Goal: Transaction & Acquisition: Book appointment/travel/reservation

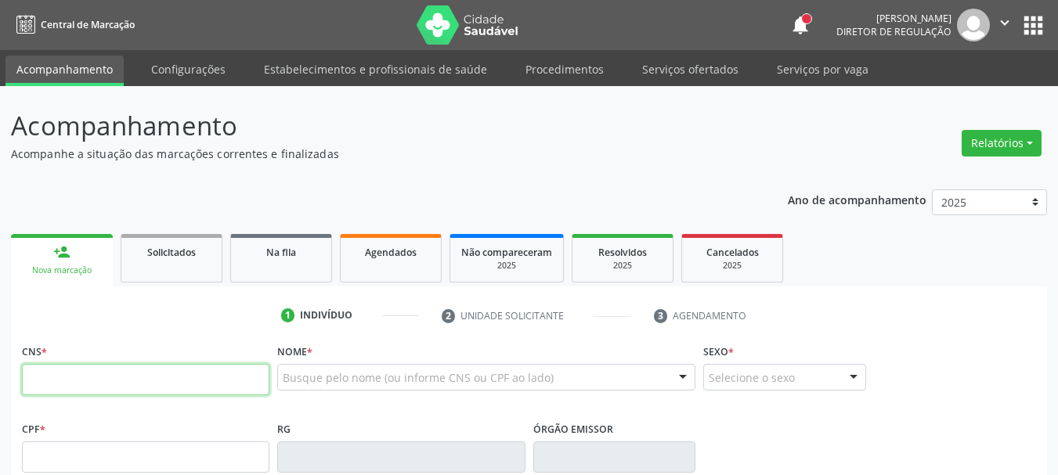
click at [159, 377] on input "text" at bounding box center [145, 379] width 247 height 31
type input "705 0078 5336 7053"
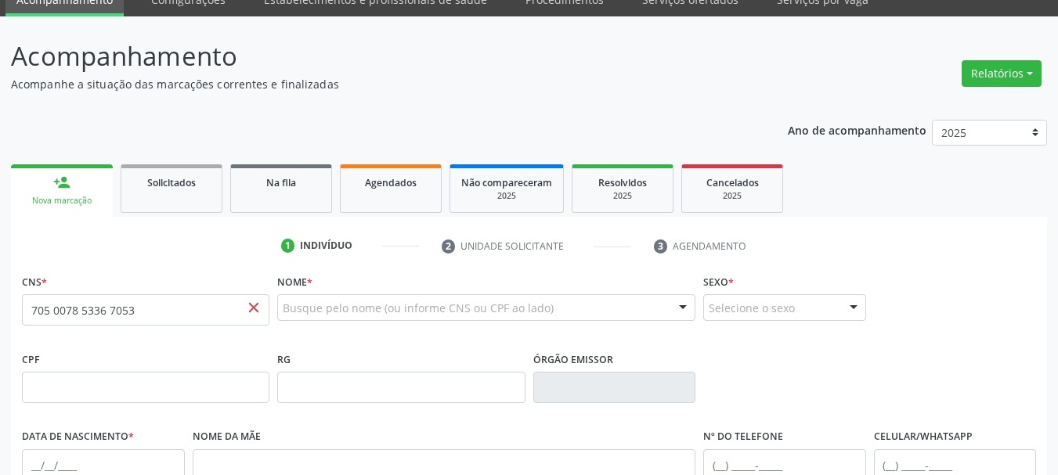
scroll to position [157, 0]
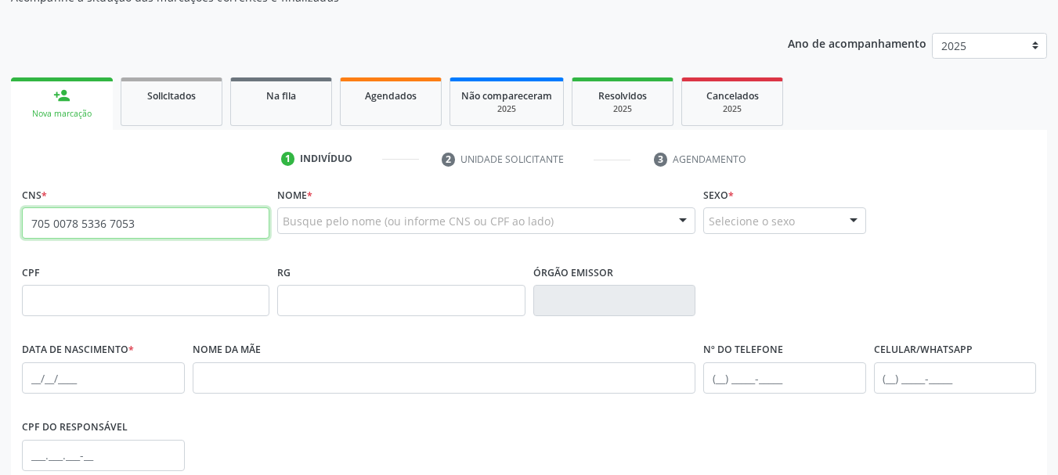
drag, startPoint x: 182, startPoint y: 220, endPoint x: 0, endPoint y: 272, distance: 189.6
click at [0, 262] on div "Acompanhamento Acompanhe a situação das marcações correntes e finalizadas Relat…" at bounding box center [529, 311] width 1058 height 763
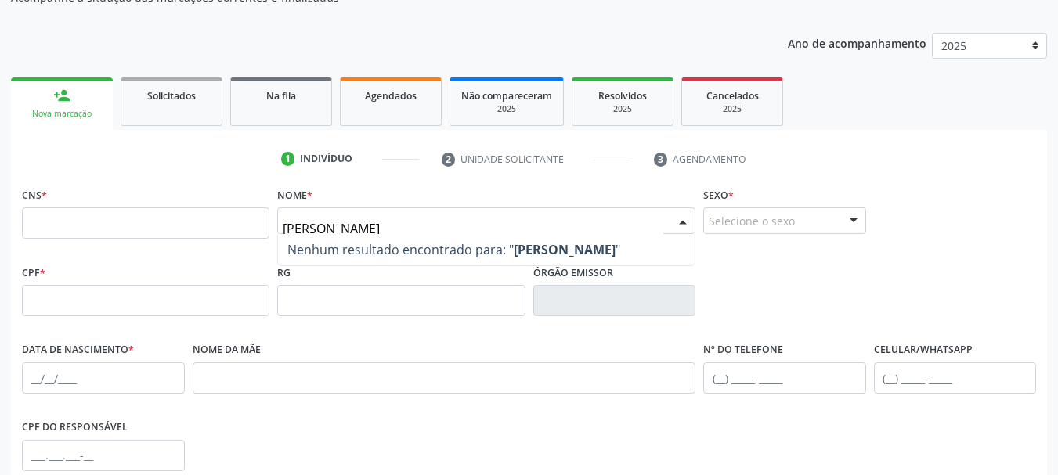
type input "amanda raquel novaes"
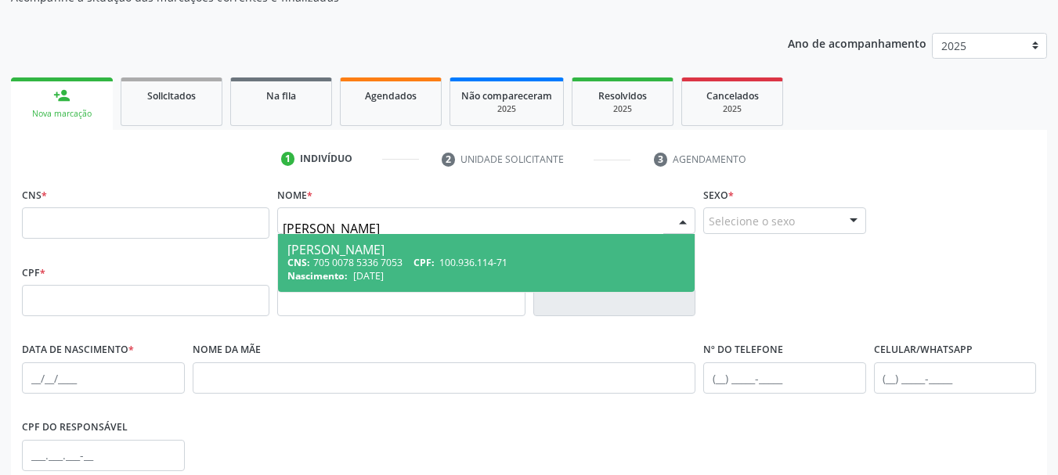
click at [418, 261] on div "CNS: 705 0078 5336 7053 CPF: 100.936.114-71" at bounding box center [486, 262] width 398 height 13
type input "705 0078 5336 7053"
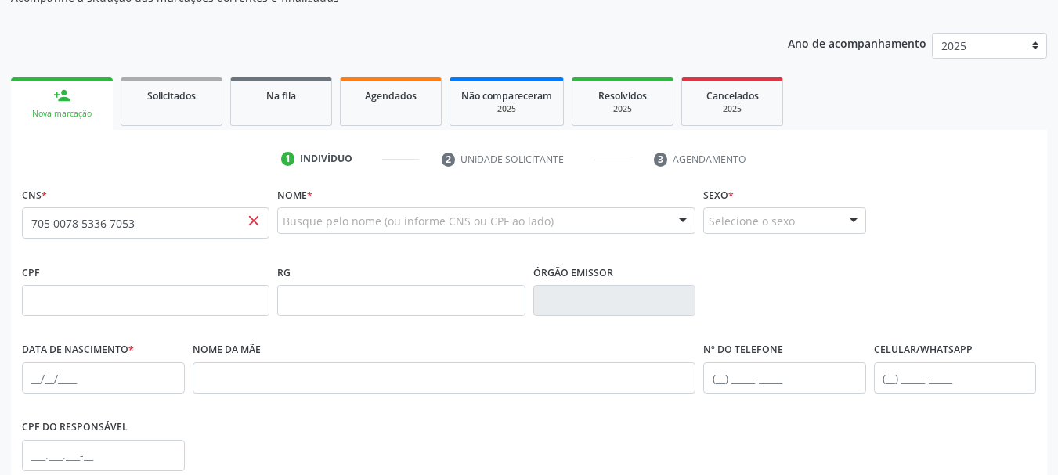
click at [254, 223] on span "close" at bounding box center [253, 220] width 17 height 17
click at [252, 222] on span "close" at bounding box center [253, 220] width 17 height 17
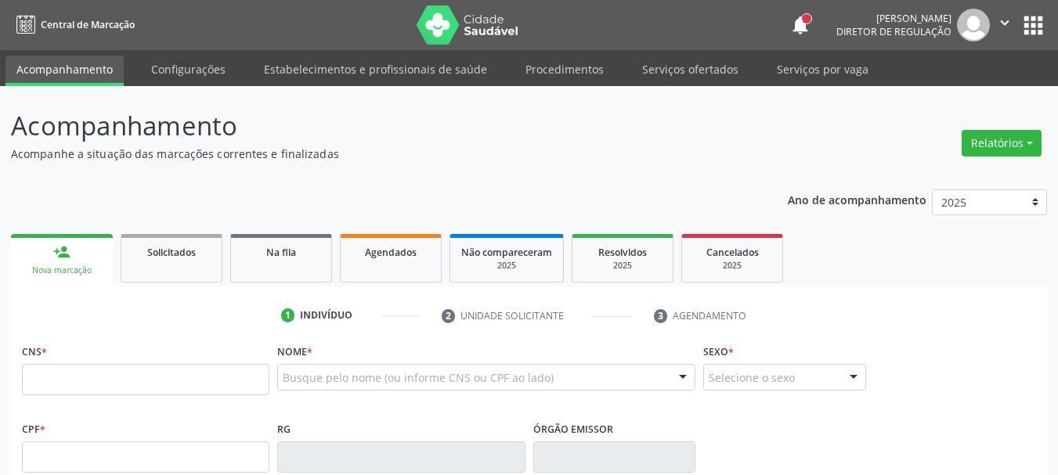
scroll to position [156, 0]
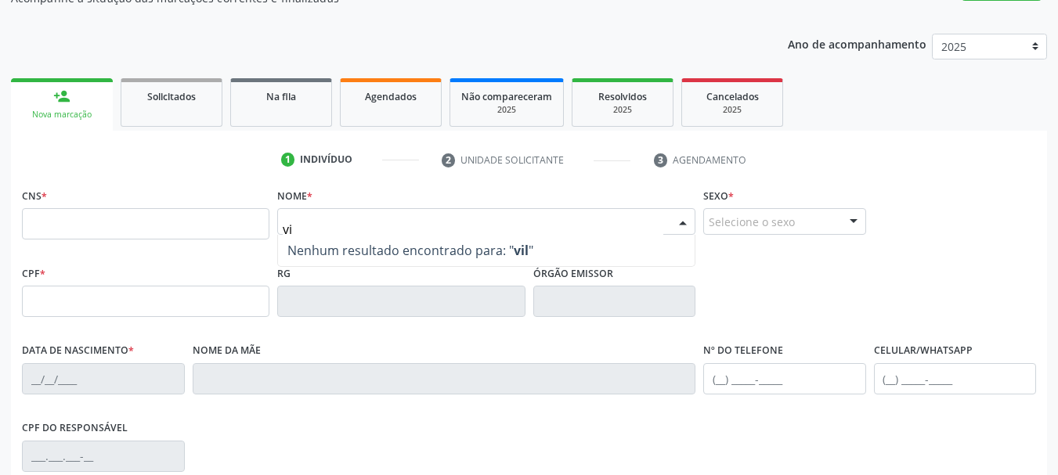
type input "v"
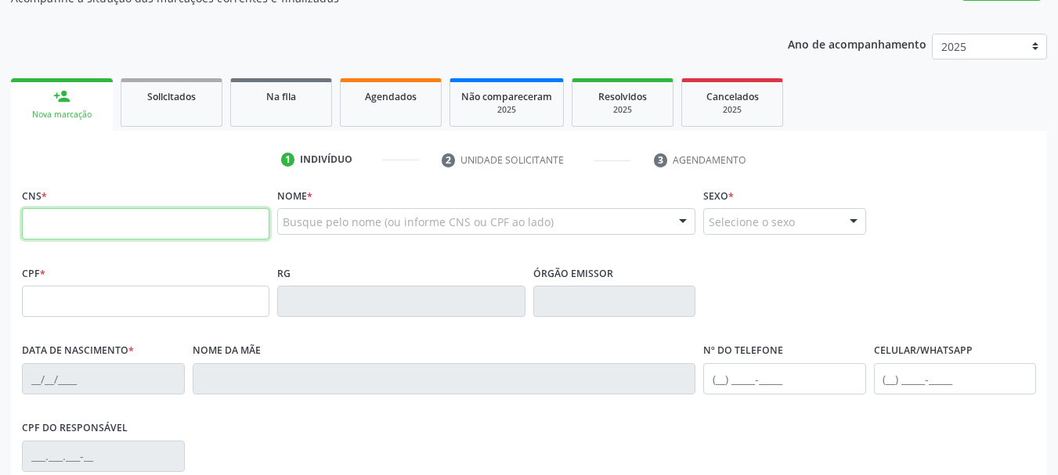
click at [202, 234] on input "text" at bounding box center [145, 223] width 247 height 31
type input "706 0068 3671 7642"
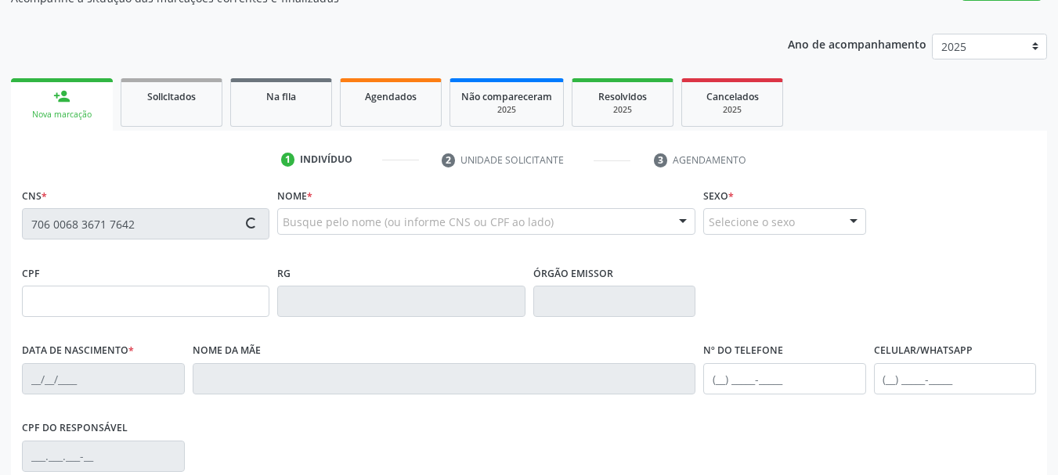
type input "680.188.944-34"
type input "[DATE]"
type input "[PERSON_NAME]"
type input "[PHONE_NUMBER]"
type input "362"
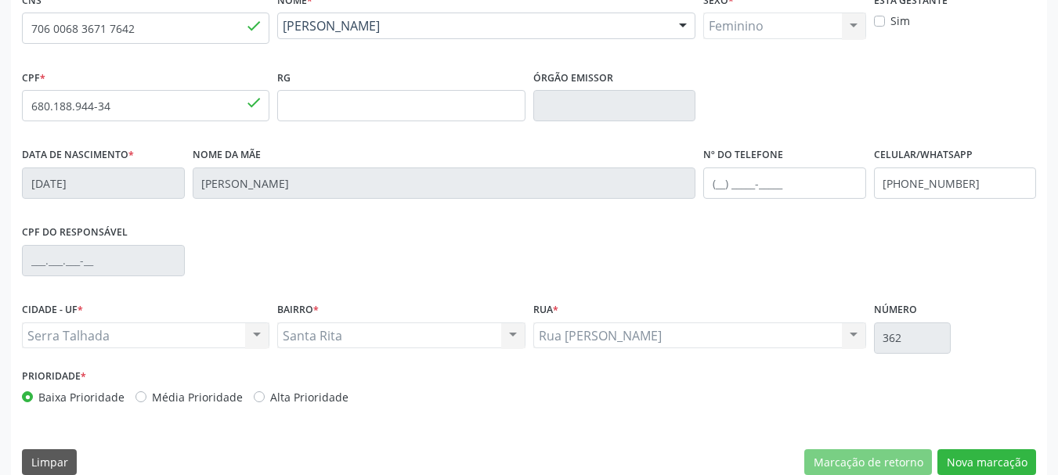
scroll to position [374, 0]
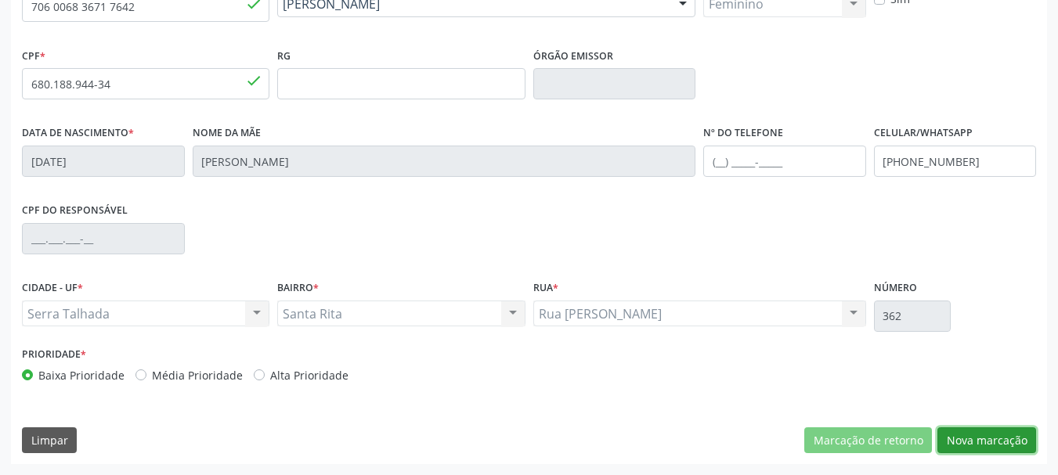
click at [986, 437] on button "Nova marcação" at bounding box center [986, 441] width 99 height 27
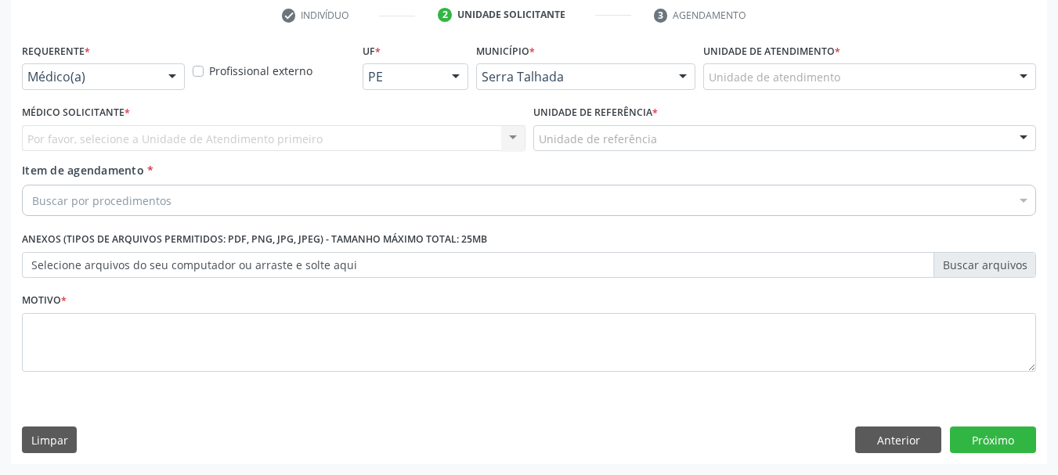
scroll to position [301, 0]
click at [135, 90] on div "Médico(a) Médico(a) Enfermeiro(a) Paciente Nenhum resultado encontrado para: " …" at bounding box center [103, 76] width 163 height 27
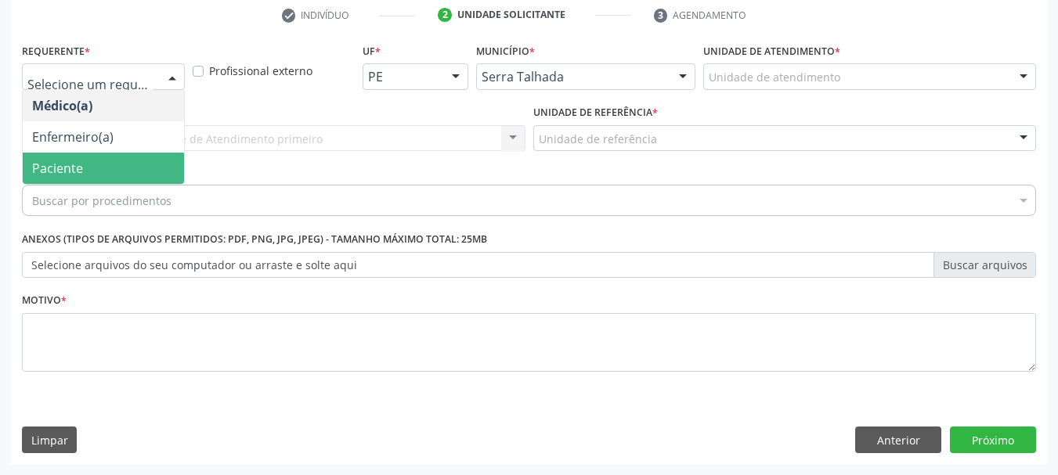
click at [123, 164] on span "Paciente" at bounding box center [103, 168] width 161 height 31
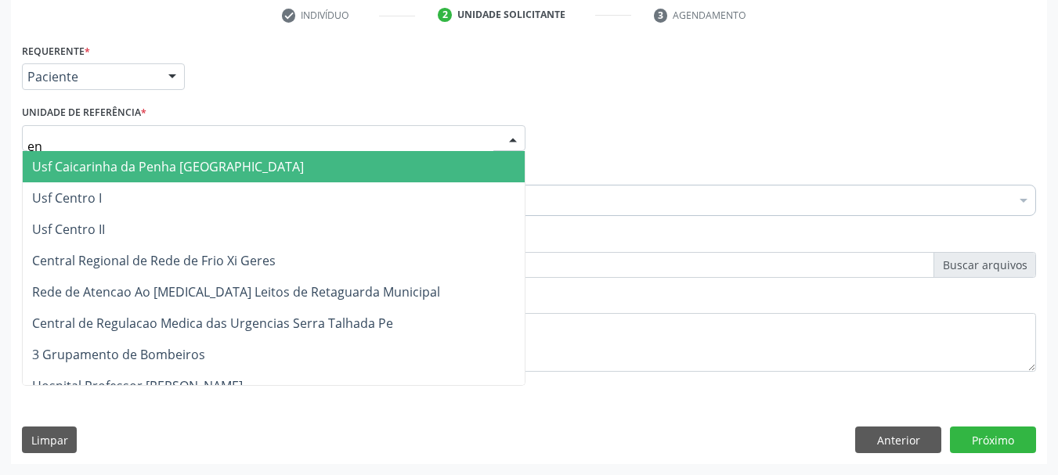
type input "e"
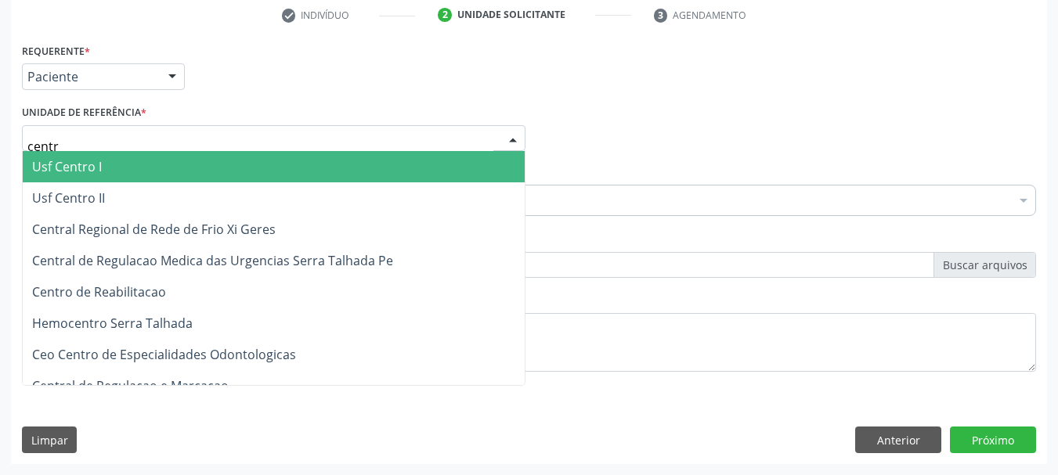
type input "centro"
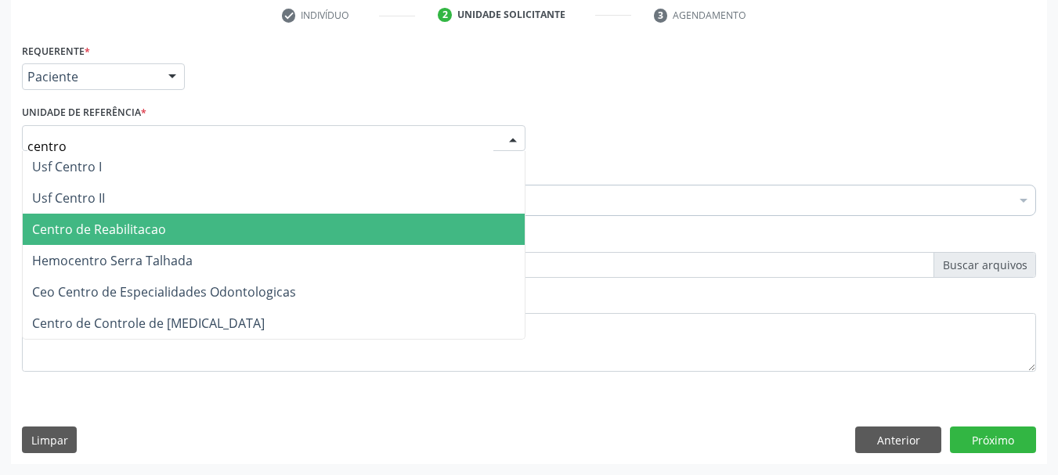
click at [147, 236] on span "Centro de Reabilitacao" at bounding box center [99, 229] width 134 height 17
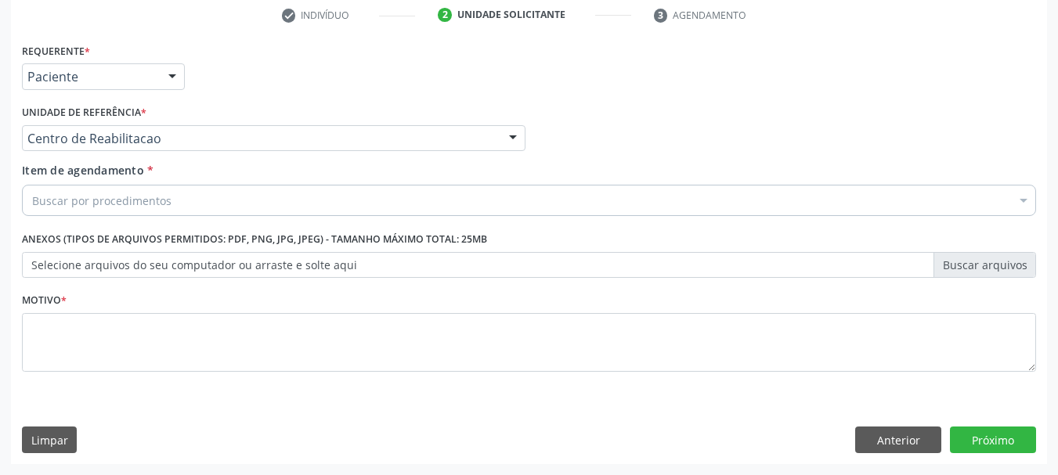
click at [143, 214] on div "Buscar por procedimentos" at bounding box center [529, 200] width 1014 height 31
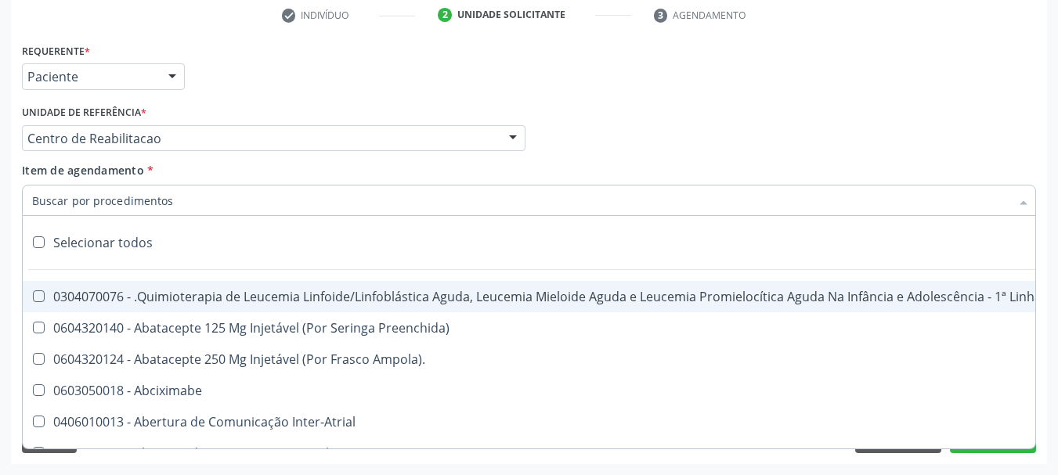
click at [141, 197] on input "Item de agendamento *" at bounding box center [521, 200] width 978 height 31
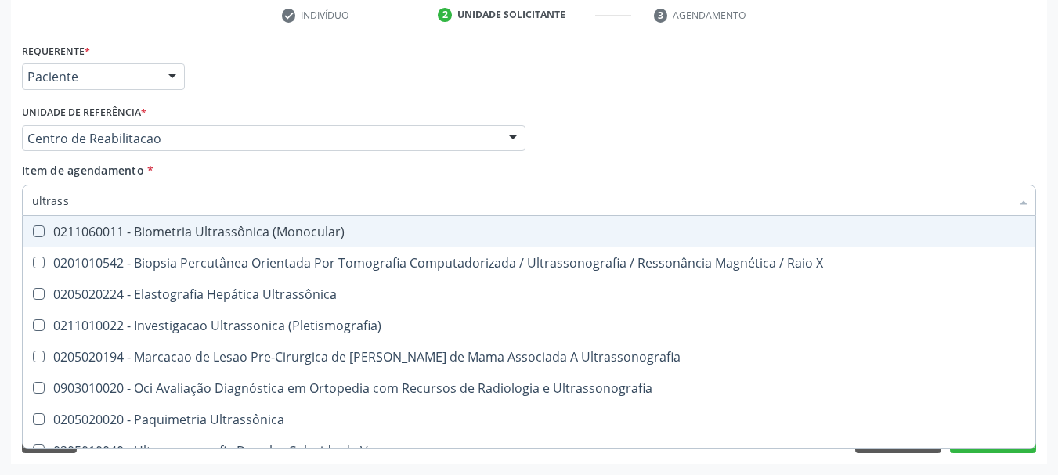
type input "ultrasso"
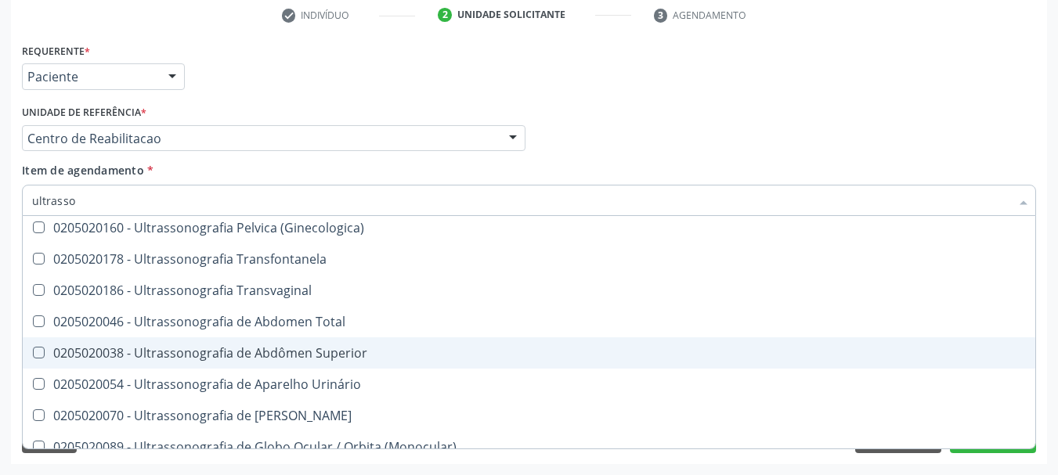
scroll to position [313, 0]
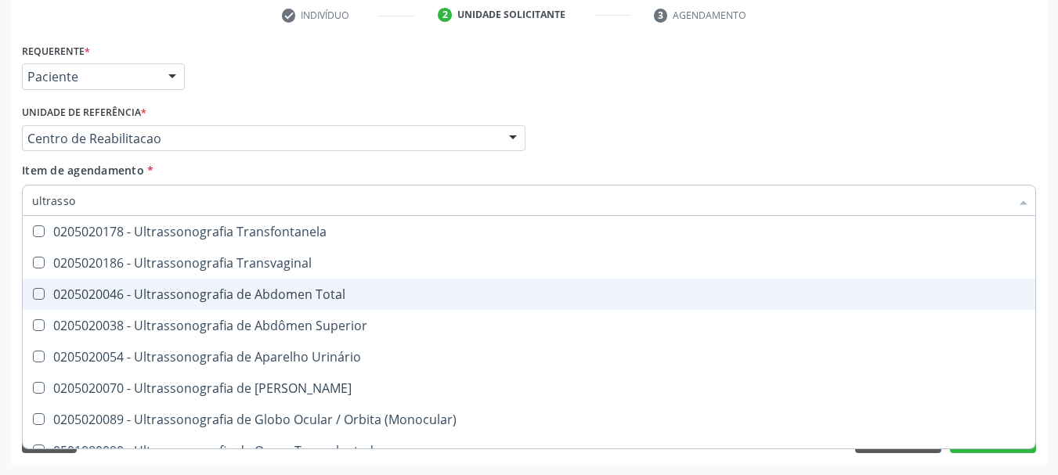
click at [271, 298] on div "0205020046 - Ultrassonografia de Abdomen Total" at bounding box center [529, 294] width 994 height 13
checkbox Total "true"
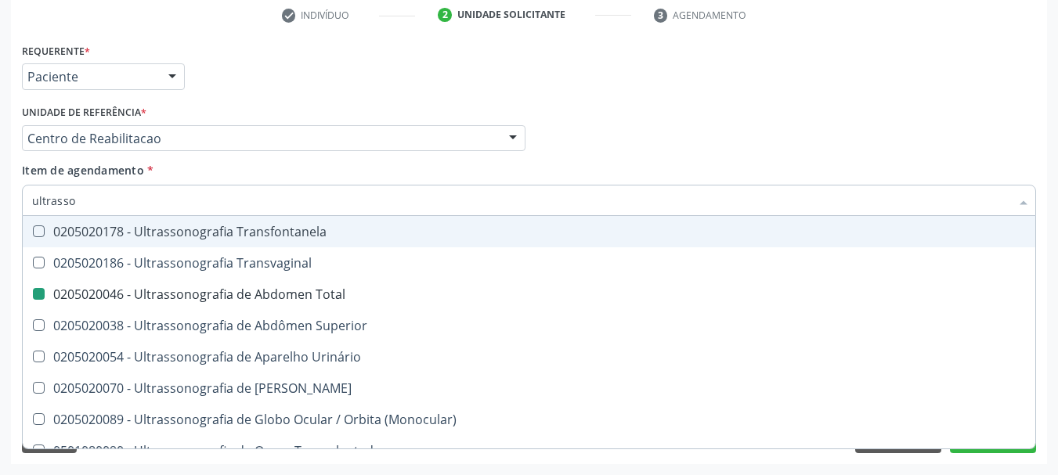
click at [692, 114] on div "Médico Solicitante Por favor, selecione a Unidade de Atendimento primeiro Nenhu…" at bounding box center [529, 131] width 1022 height 61
checkbox \(Pletismografia\) "true"
checkbox Total "false"
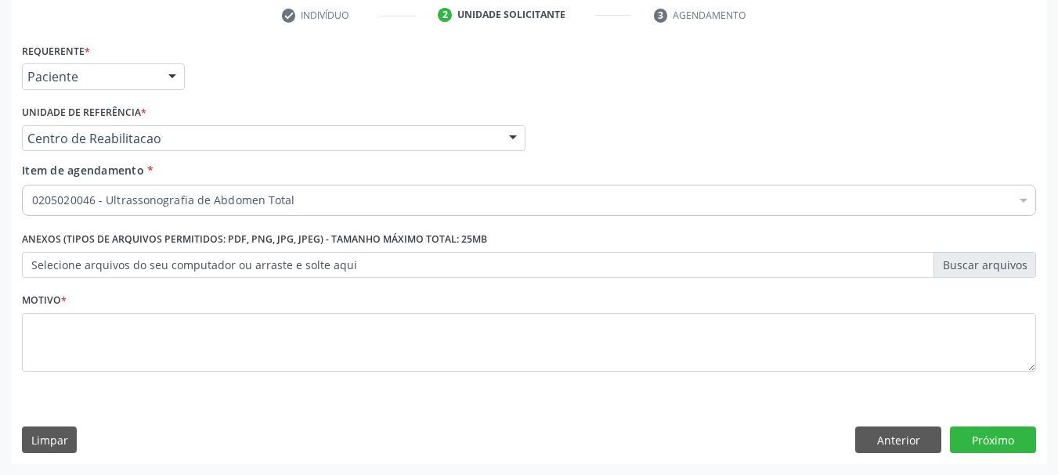
scroll to position [0, 0]
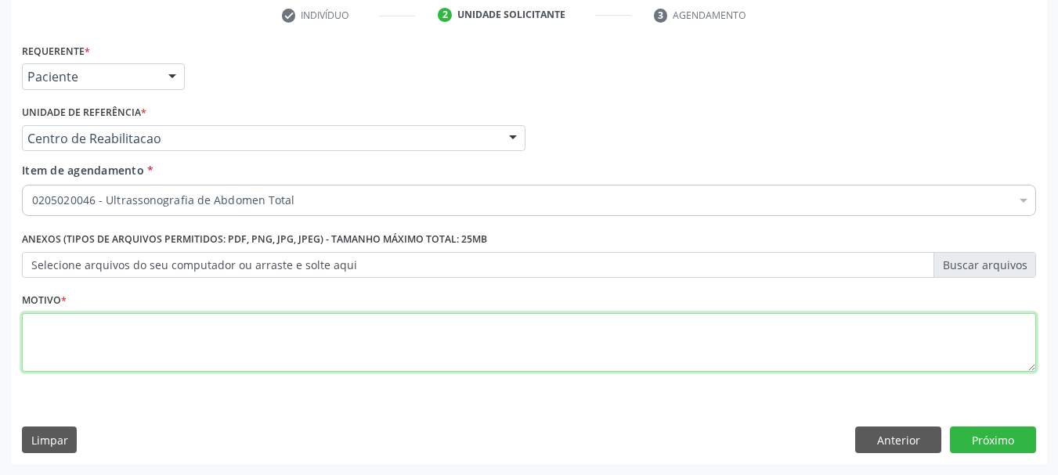
click at [372, 347] on textarea at bounding box center [529, 343] width 1014 height 60
type textarea "..."
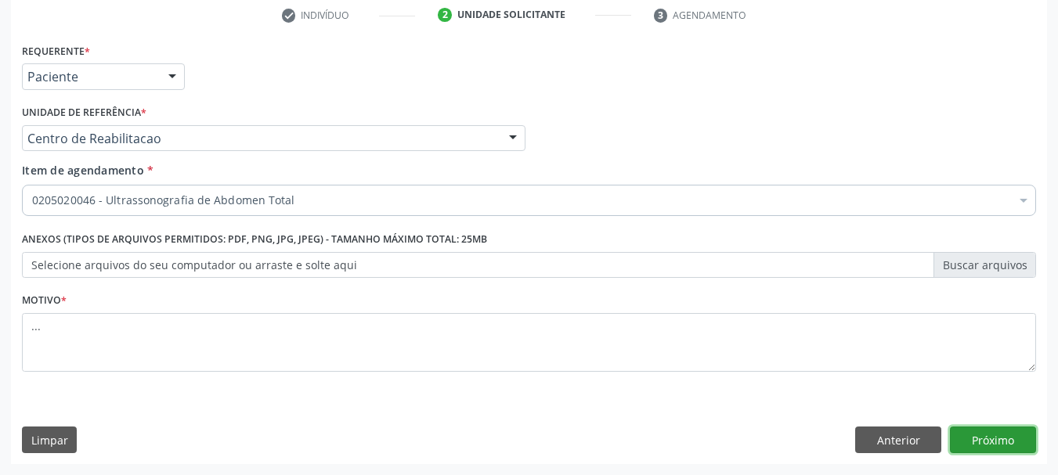
click at [990, 435] on button "Próximo" at bounding box center [993, 440] width 86 height 27
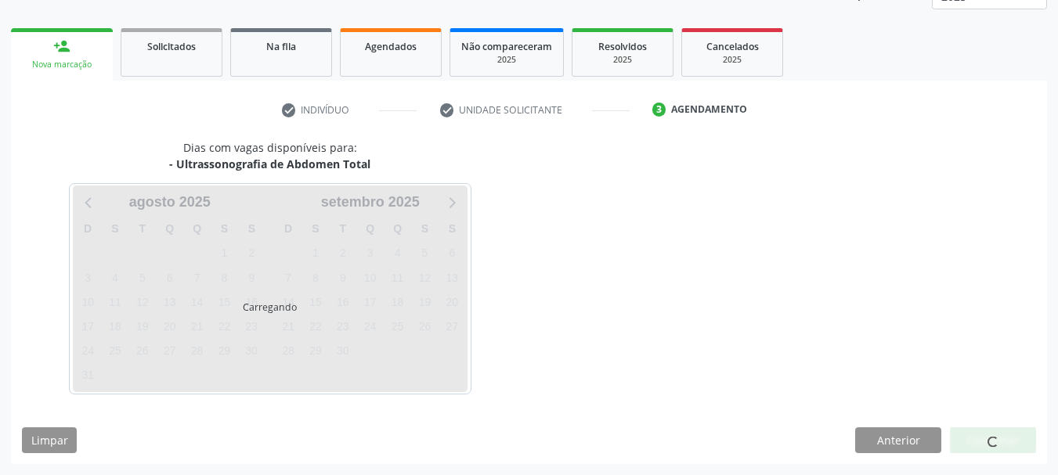
scroll to position [206, 0]
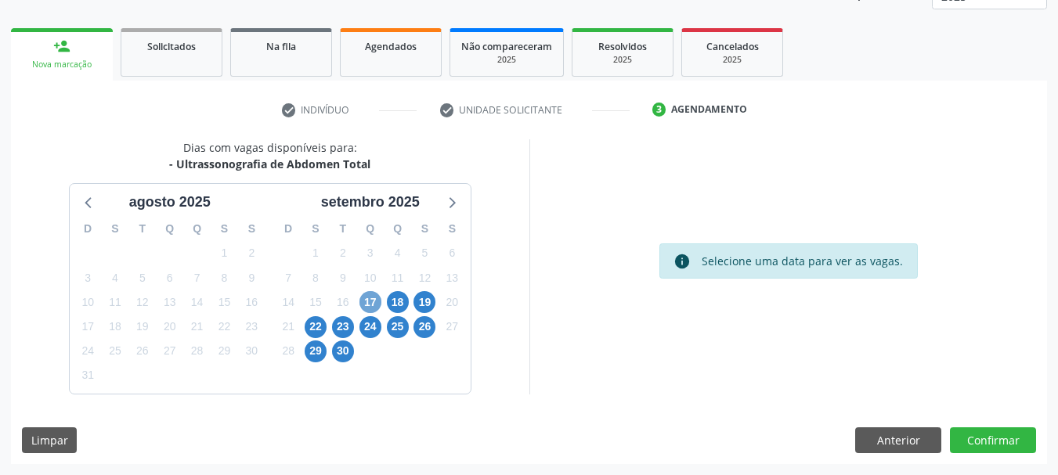
click at [363, 303] on span "17" at bounding box center [370, 302] width 22 height 22
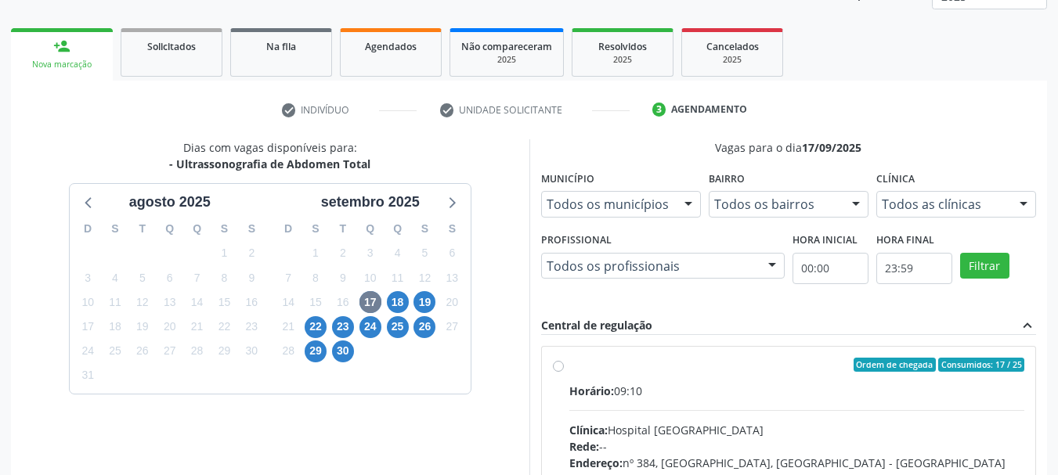
click at [569, 370] on label "Ordem de chegada Consumidos: 17 / 25 Horário: 09:10 Clínica: Hospital Sao Franc…" at bounding box center [797, 478] width 456 height 240
click at [554, 370] on input "Ordem de chegada Consumidos: 17 / 25 Horário: 09:10 Clínica: Hospital Sao Franc…" at bounding box center [558, 365] width 11 height 14
radio input "true"
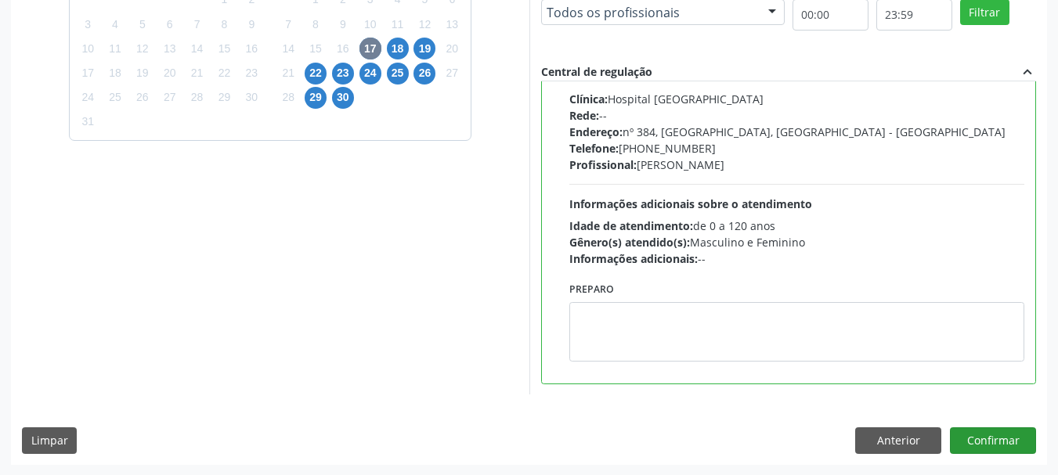
scroll to position [460, 0]
click at [987, 431] on button "Confirmar" at bounding box center [993, 440] width 86 height 27
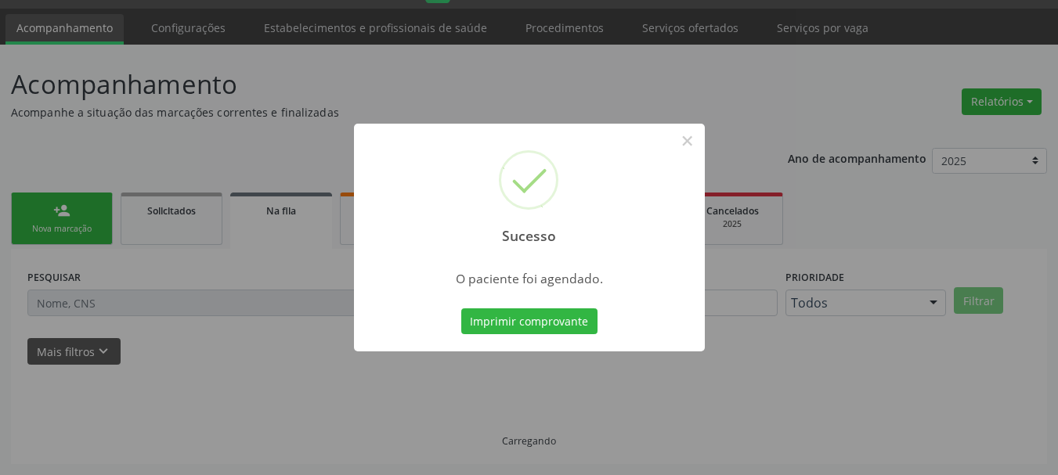
scroll to position [42, 0]
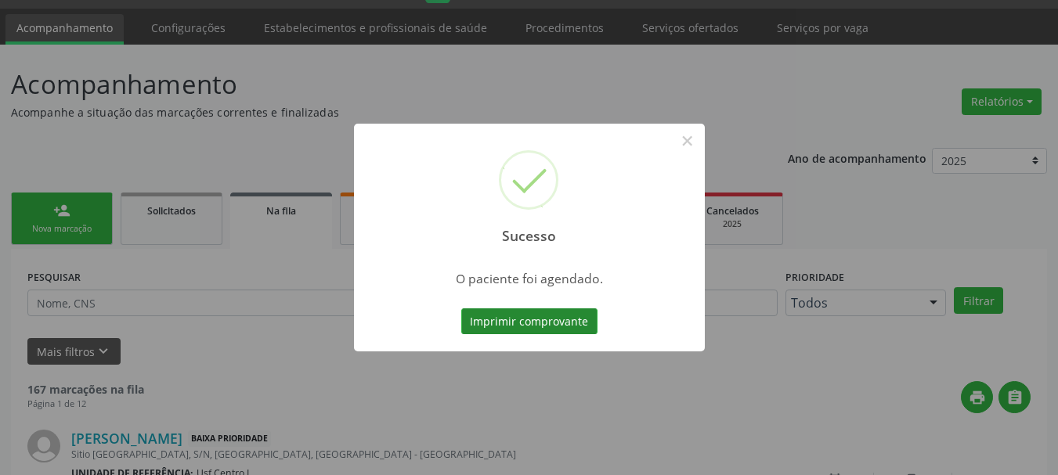
click at [516, 317] on button "Imprimir comprovante" at bounding box center [529, 322] width 136 height 27
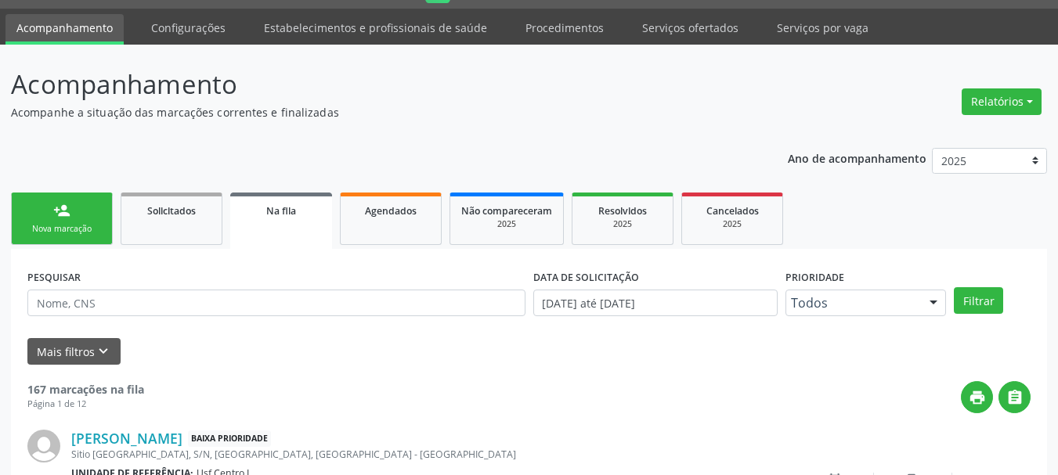
scroll to position [0, 0]
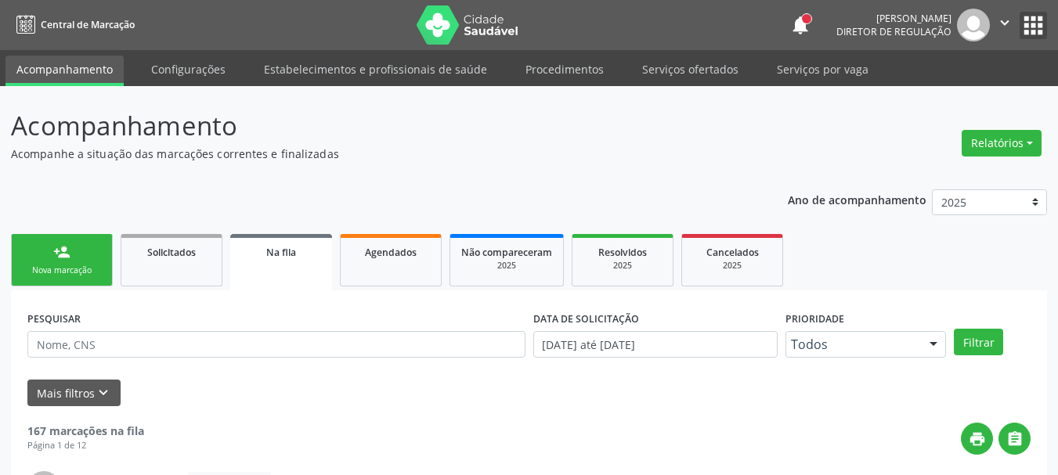
drag, startPoint x: 1032, startPoint y: 24, endPoint x: 1020, endPoint y: 43, distance: 22.6
click at [1032, 24] on button "apps" at bounding box center [1033, 25] width 27 height 27
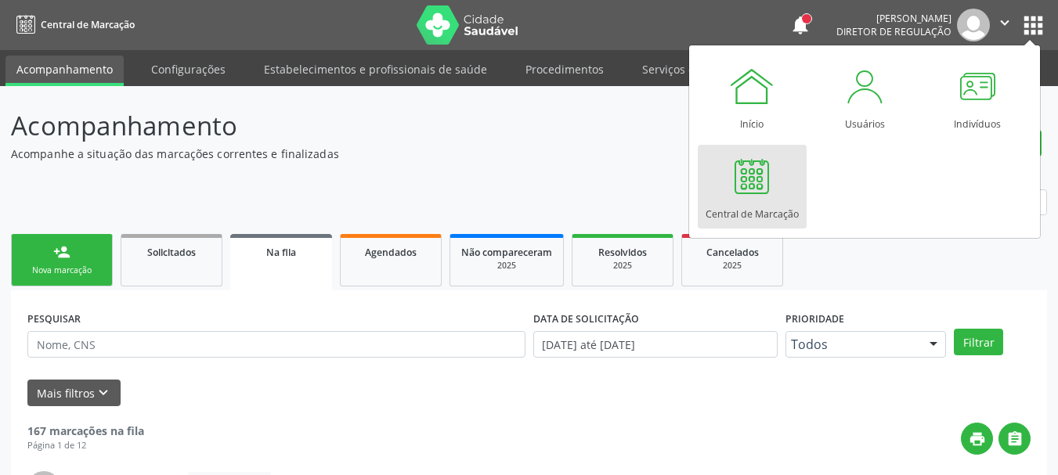
click at [771, 200] on div "Central de Marcação" at bounding box center [752, 210] width 93 height 21
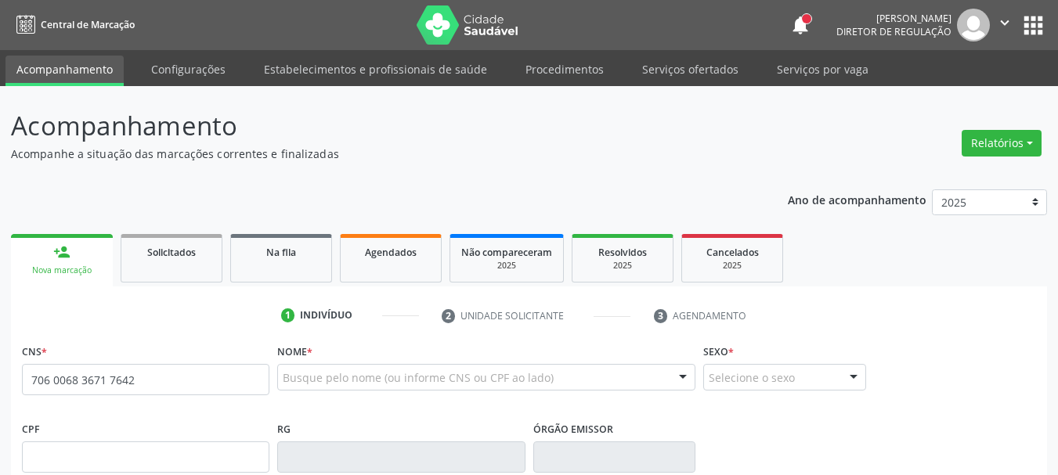
type input "706 0068 3671 7642"
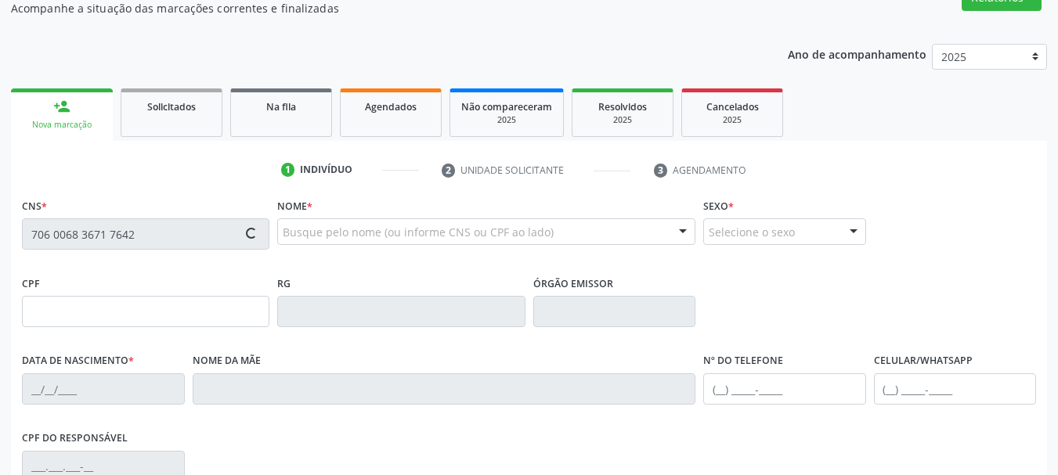
scroll to position [157, 0]
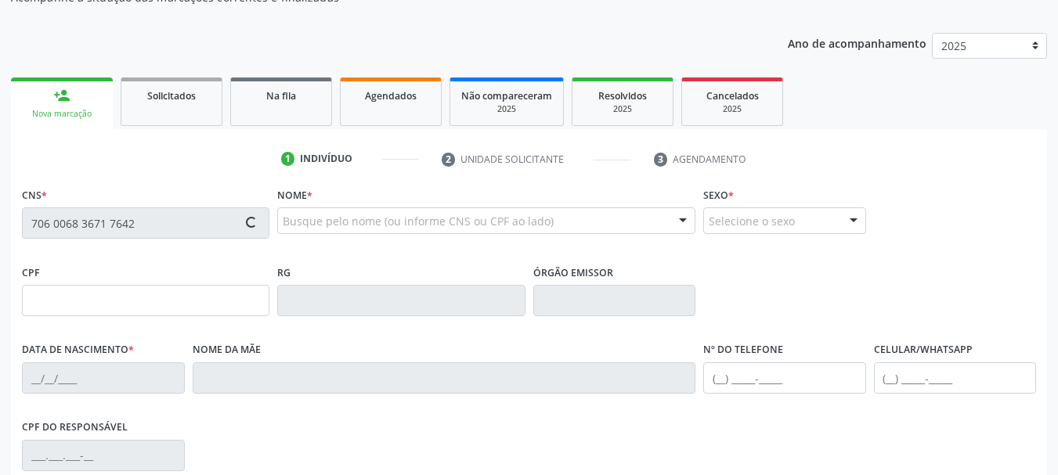
type input "680.188.944-34"
type input "[DATE]"
type input "[PERSON_NAME]"
type input "[PHONE_NUMBER]"
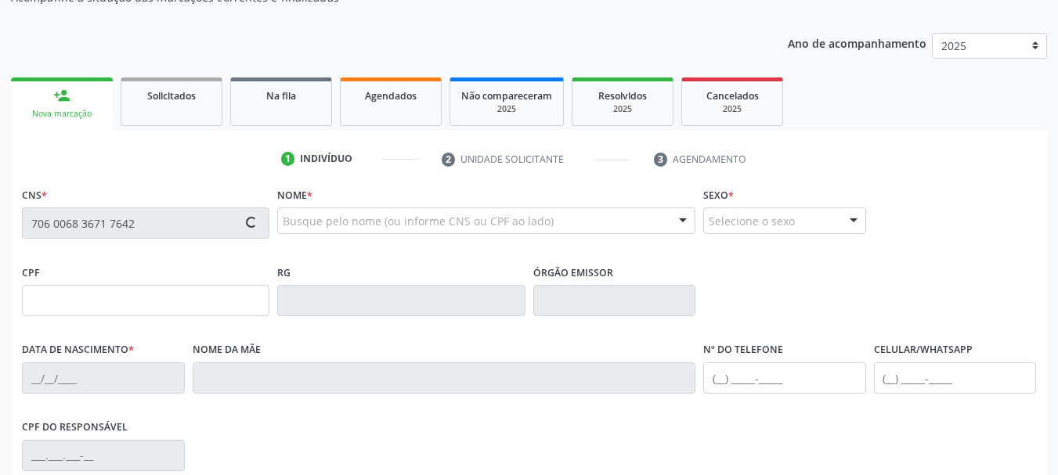
type input "362"
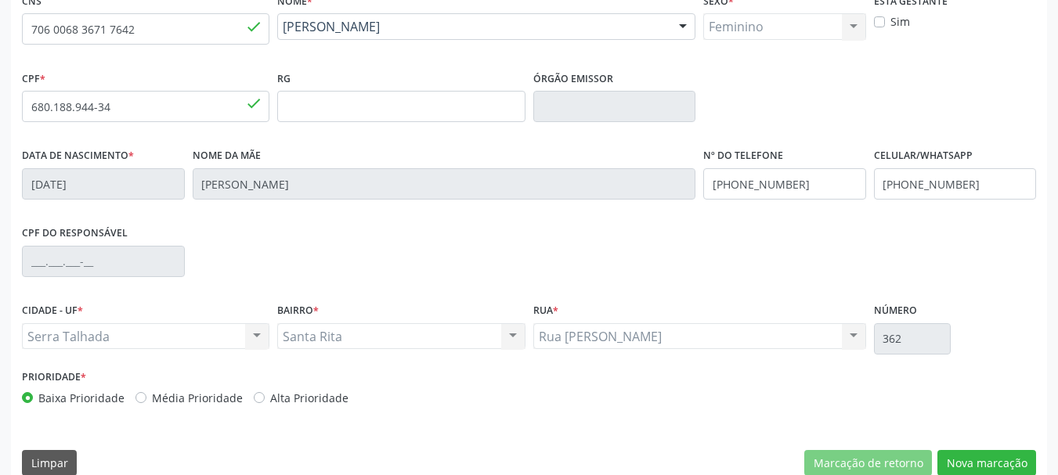
scroll to position [374, 0]
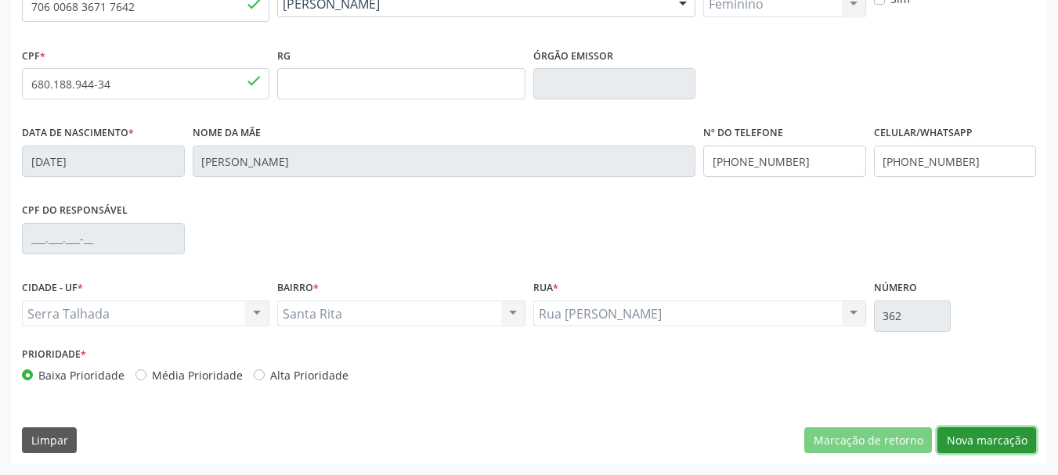
click at [987, 444] on button "Nova marcação" at bounding box center [986, 441] width 99 height 27
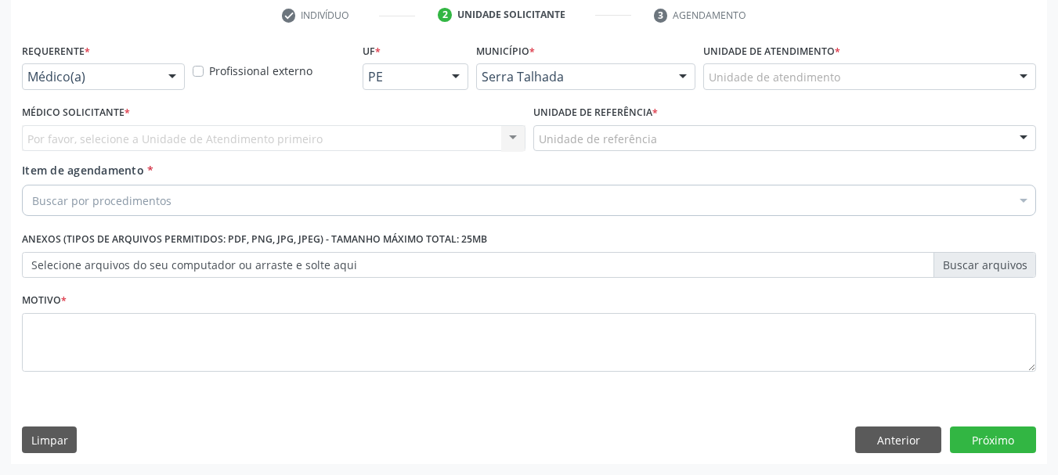
scroll to position [301, 0]
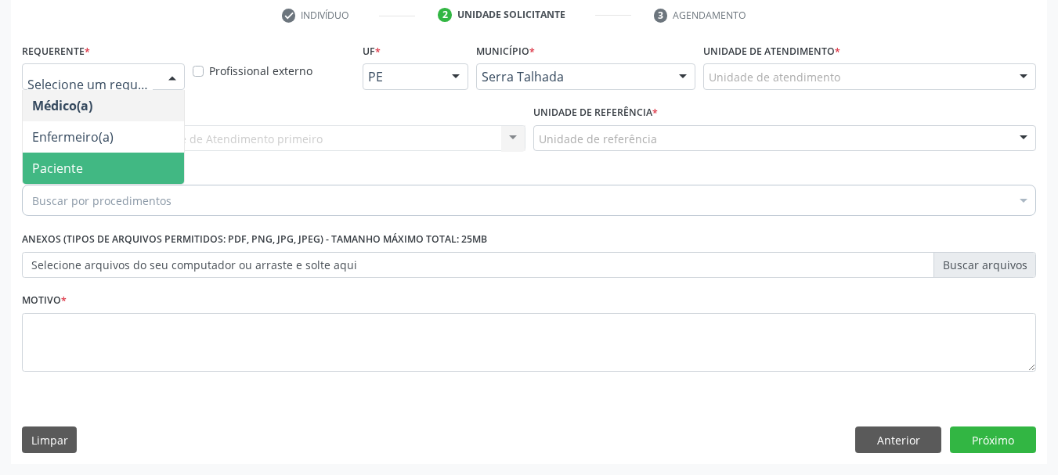
click at [64, 175] on span "Paciente" at bounding box center [57, 168] width 51 height 17
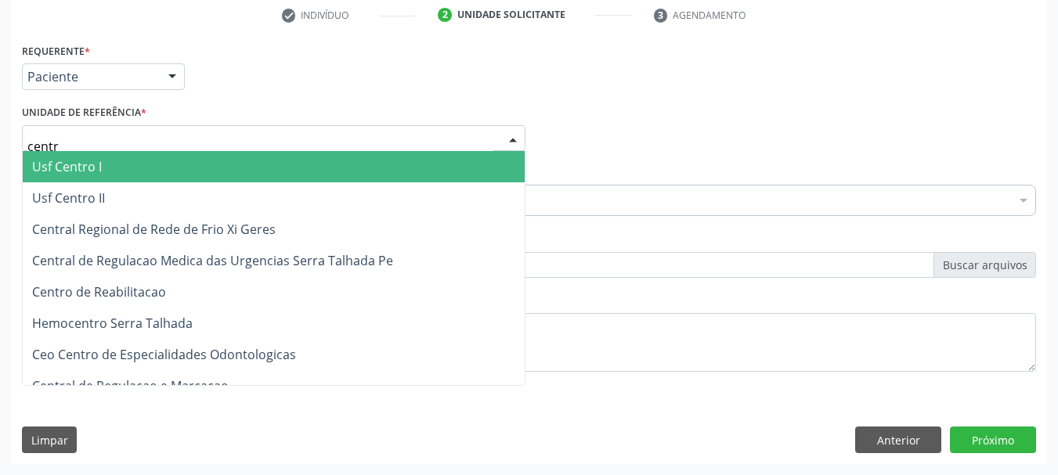
type input "centro"
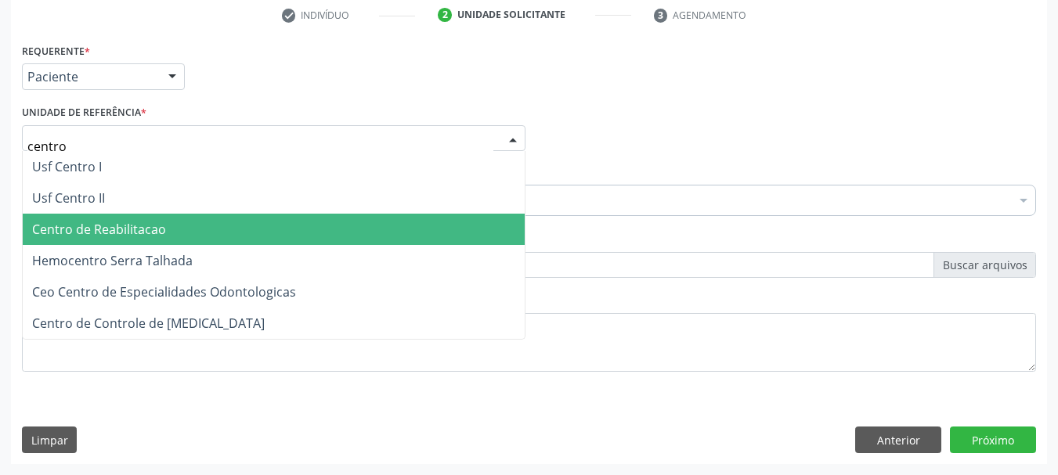
click at [56, 242] on span "Centro de Reabilitacao" at bounding box center [274, 229] width 502 height 31
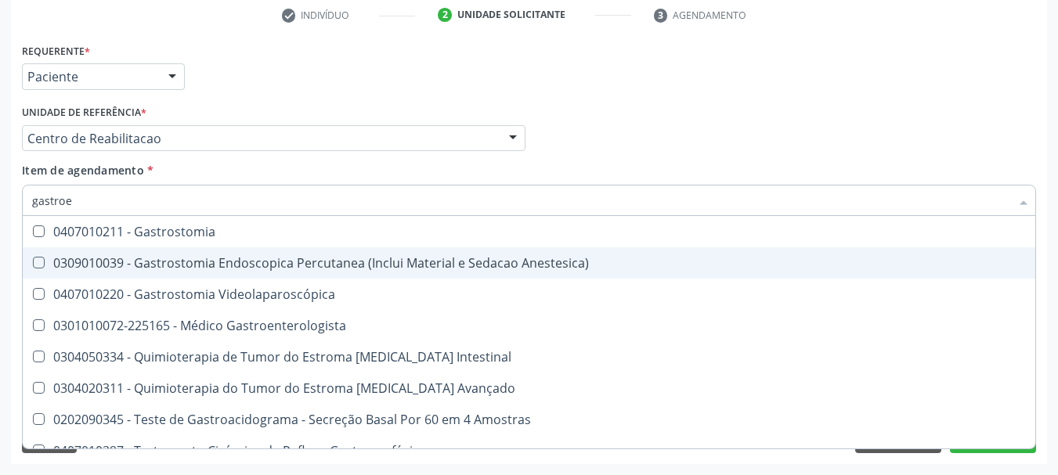
scroll to position [0, 0]
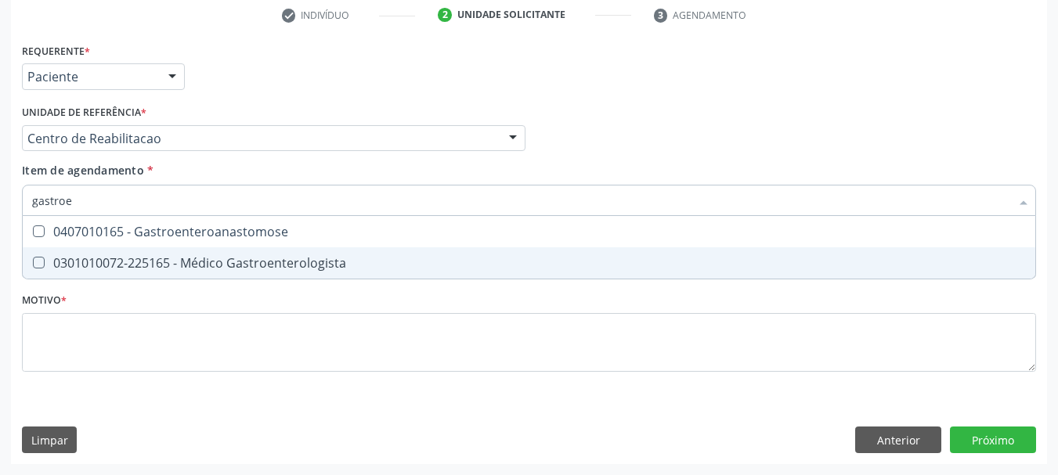
type input "gastroen"
click at [344, 274] on span "0301010072-225165 - Médico Gastroenterologista" at bounding box center [529, 262] width 1013 height 31
checkbox Gastroenterologista "true"
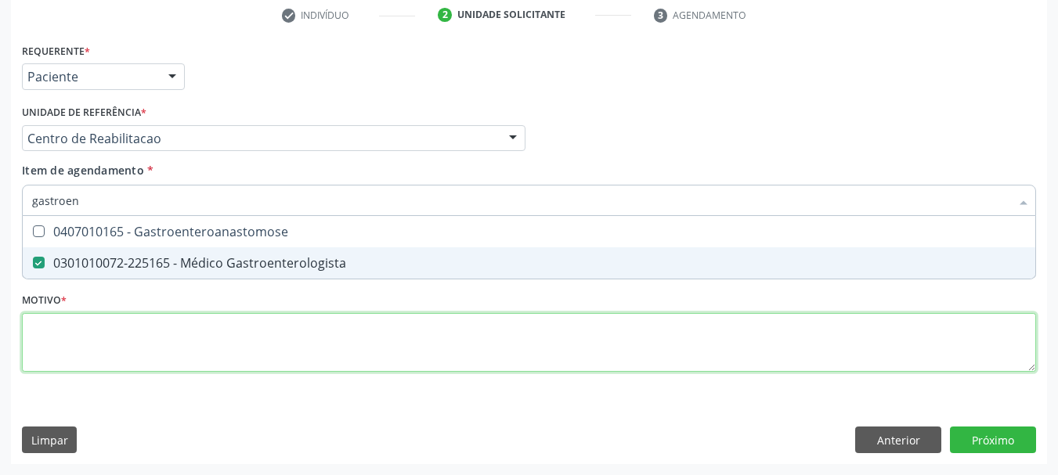
click at [193, 329] on div "Requerente * Paciente Médico(a) Enfermeiro(a) Paciente Nenhum resultado encontr…" at bounding box center [529, 216] width 1014 height 355
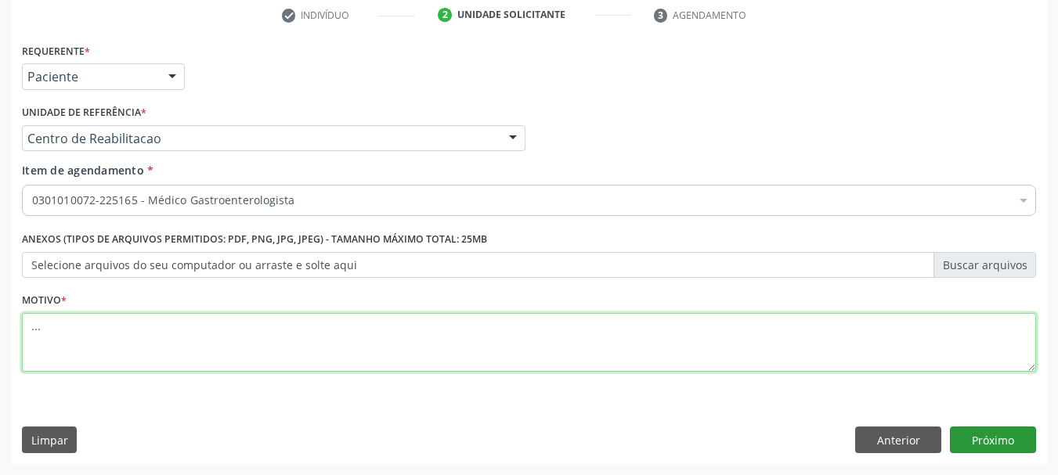
type textarea "..."
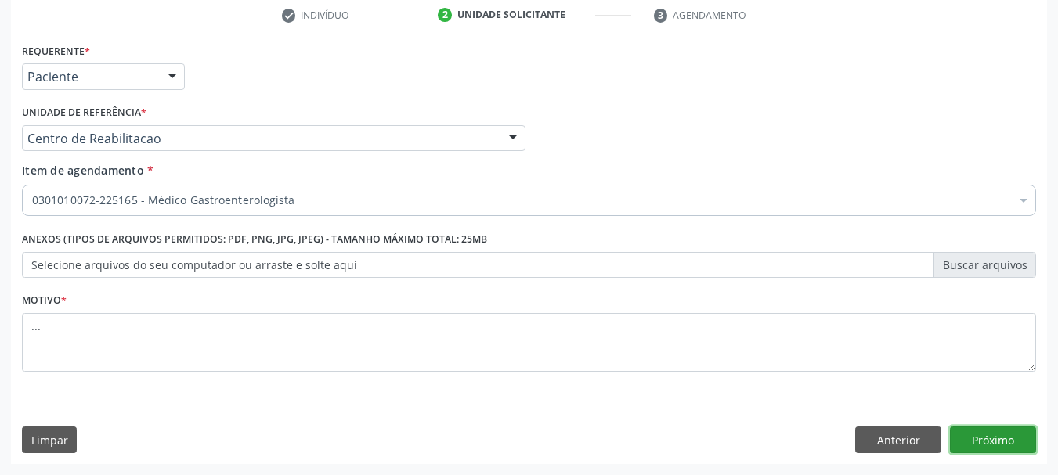
click at [1014, 439] on button "Próximo" at bounding box center [993, 440] width 86 height 27
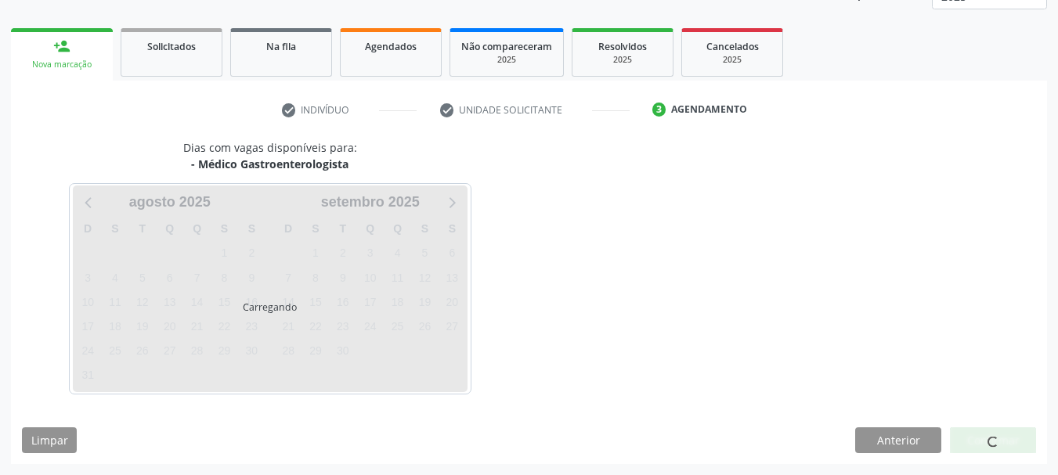
scroll to position [206, 0]
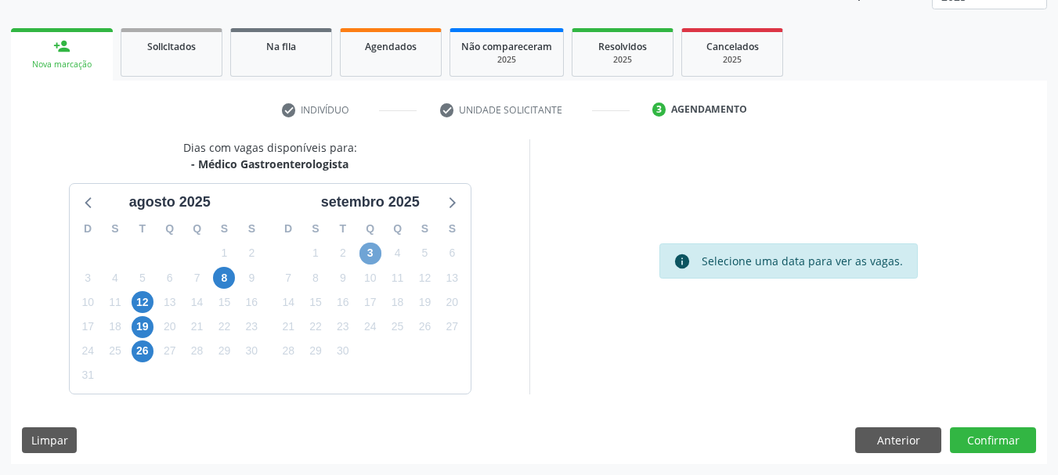
click at [362, 249] on span "3" at bounding box center [370, 254] width 22 height 22
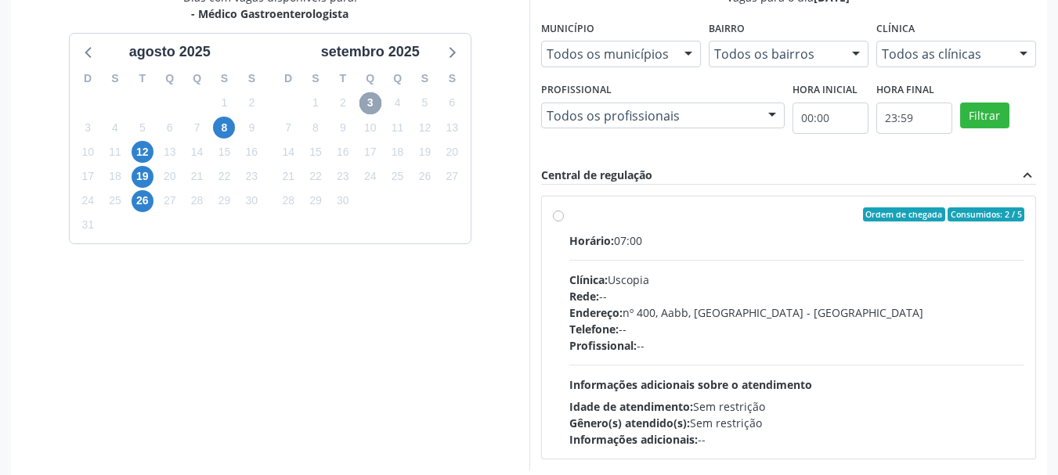
scroll to position [363, 0]
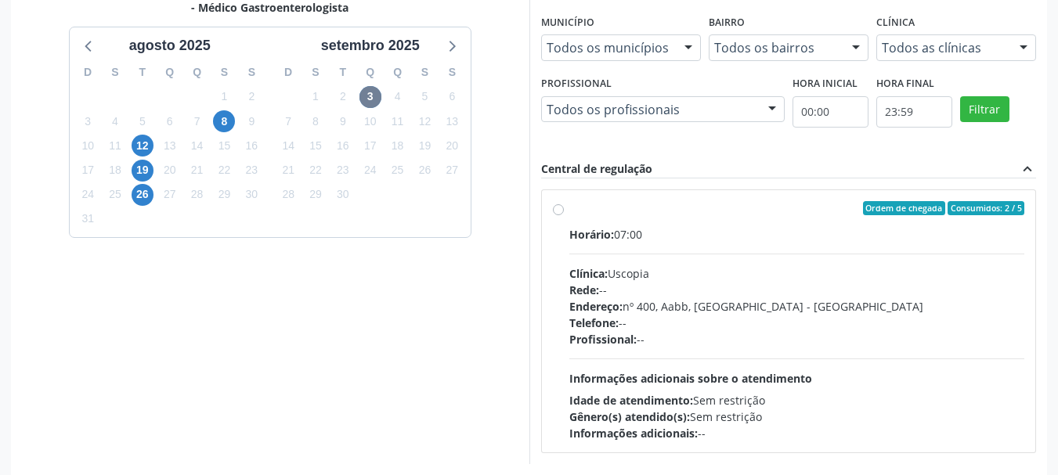
click at [559, 202] on div "Ordem de chegada Consumidos: 2 / 5 Horário: 07:00 Clínica: Uscopia Rede: -- End…" at bounding box center [789, 321] width 472 height 240
radio input "true"
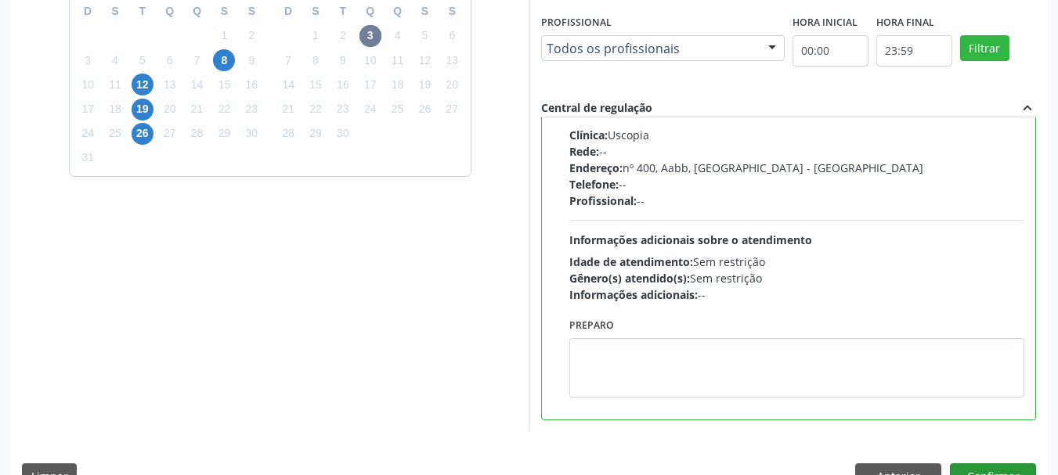
scroll to position [460, 0]
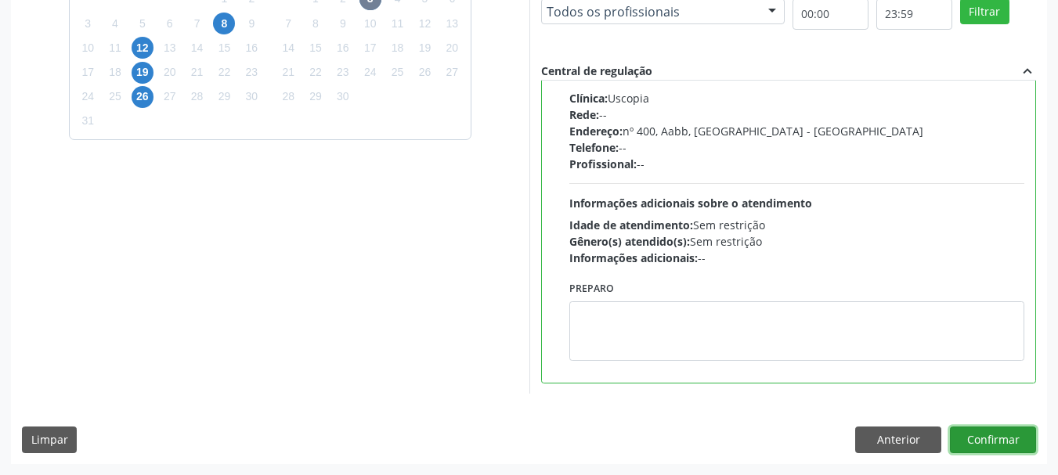
click at [997, 428] on button "Confirmar" at bounding box center [993, 440] width 86 height 27
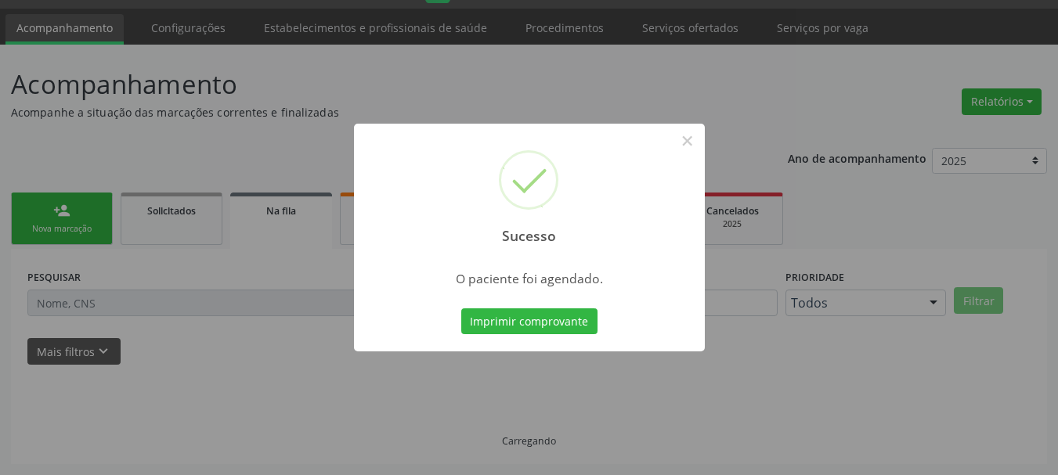
scroll to position [42, 0]
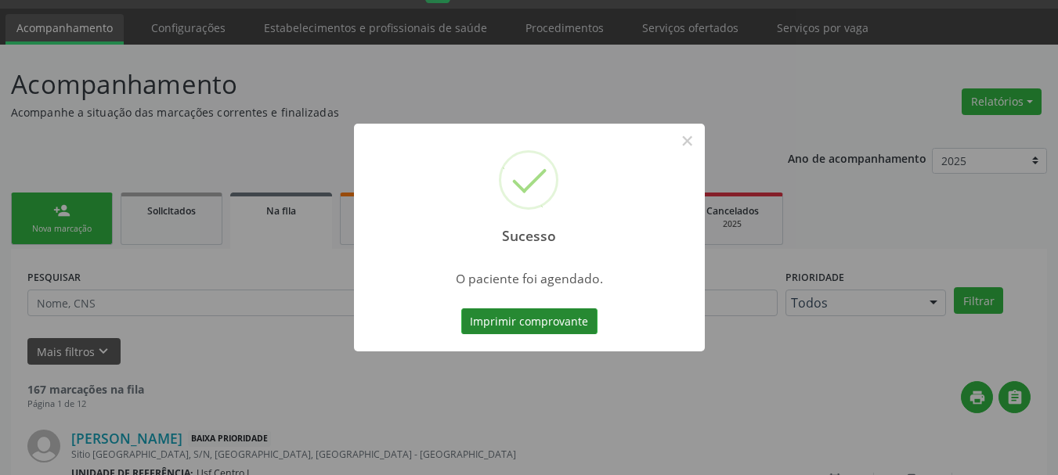
click at [536, 324] on button "Imprimir comprovante" at bounding box center [529, 322] width 136 height 27
